Goal: Use online tool/utility: Use online tool/utility

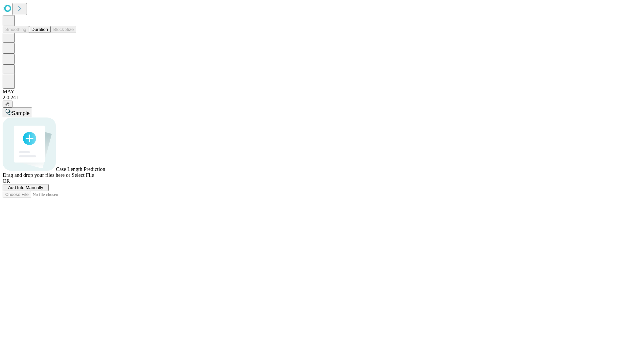
click at [48, 33] on button "Duration" at bounding box center [40, 29] width 22 height 7
click at [94, 178] on span "Select File" at bounding box center [83, 175] width 22 height 6
